Goal: Task Accomplishment & Management: Use online tool/utility

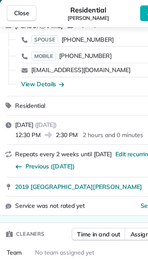
scroll to position [20, 0]
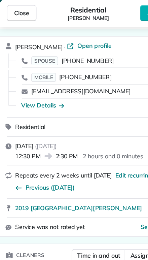
click at [16, 7] on button "Close" at bounding box center [17, 11] width 24 height 13
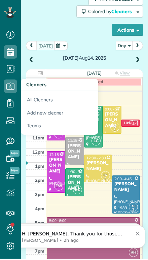
click at [59, 26] on div "Filters: Default Colored by Cleaners Color by Cleaner Color by Team Color by St…" at bounding box center [84, 16] width 117 height 43
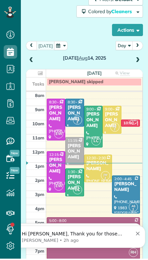
click at [140, 56] on span at bounding box center [137, 61] width 7 height 10
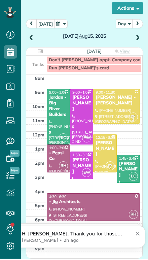
scroll to position [57, 0]
click at [78, 161] on div "[PERSON_NAME]" at bounding box center [81, 166] width 19 height 17
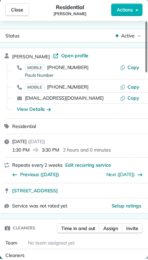
click at [113, 226] on span "Assign" at bounding box center [110, 229] width 15 height 7
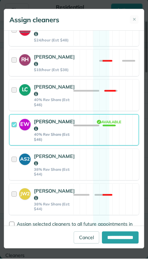
scroll to position [120, 0]
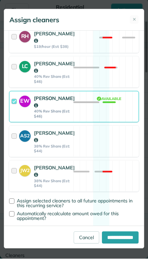
click at [22, 141] on strong "AS2" at bounding box center [24, 135] width 11 height 9
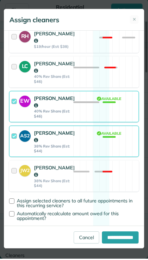
click at [22, 106] on strong "EW" at bounding box center [24, 101] width 11 height 9
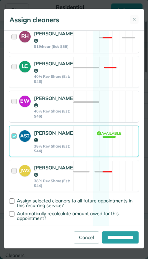
click at [108, 238] on input "**********" at bounding box center [120, 238] width 37 height 12
type input "**********"
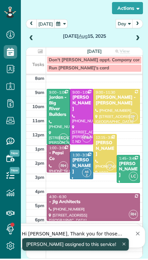
scroll to position [56, 0]
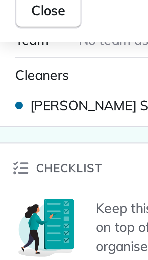
scroll to position [260, 21]
